Goal: Task Accomplishment & Management: Use online tool/utility

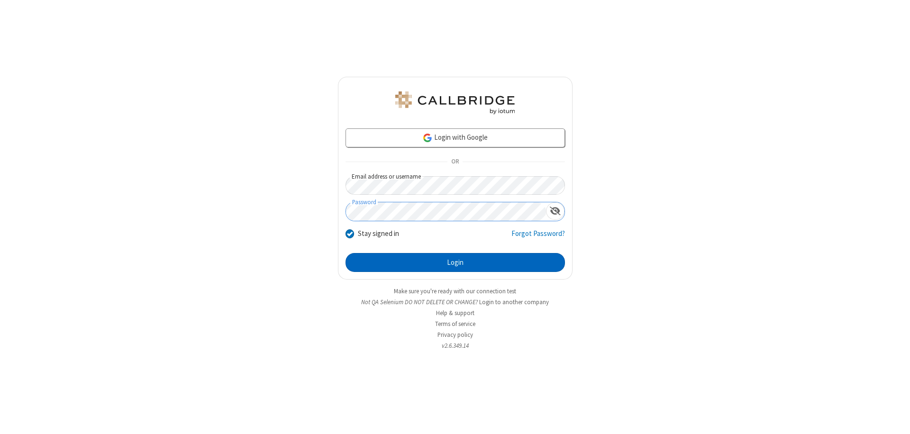
click at [455, 263] on button "Login" at bounding box center [455, 262] width 219 height 19
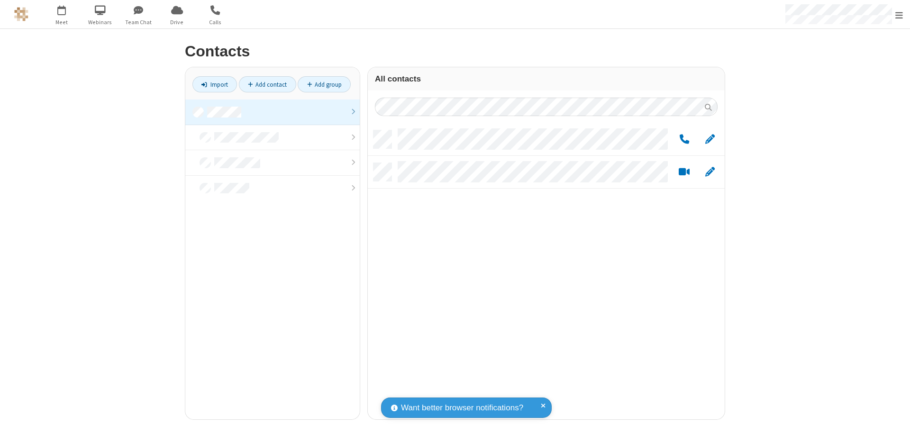
scroll to position [289, 350]
click at [273, 112] on link at bounding box center [272, 113] width 174 height 26
